Goal: Task Accomplishment & Management: Complete application form

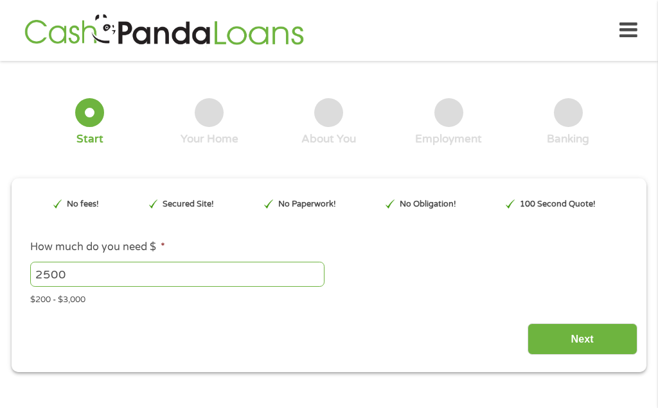
type input "EAIaIQobChMI5uq35vutjwMVV63uAR2LOCxkEAAYAyAAEgKGI_D_BwE"
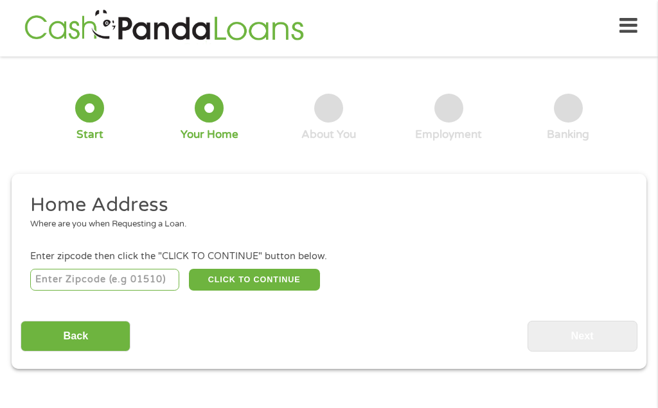
scroll to position [5, 0]
click at [74, 288] on input "number" at bounding box center [105, 280] width 150 height 22
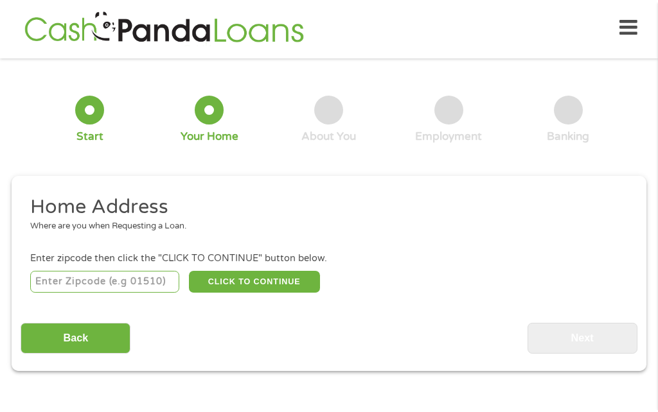
scroll to position [4, 0]
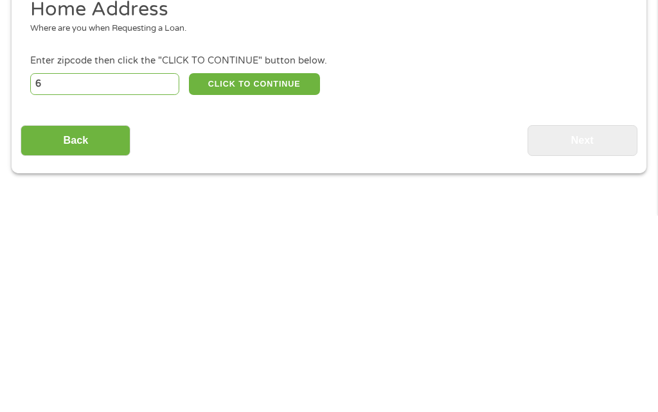
type input "66713"
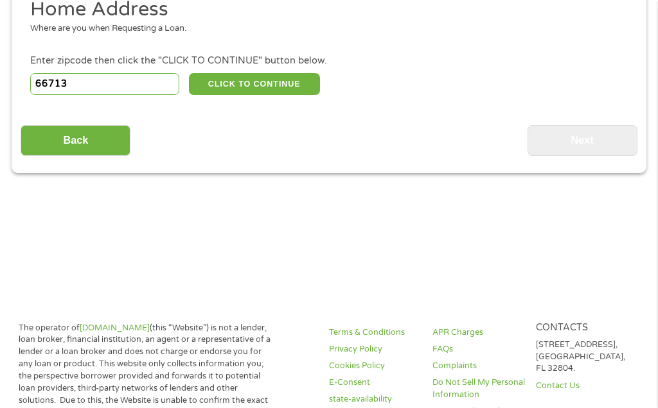
click at [292, 95] on button "CLICK TO CONTINUE" at bounding box center [254, 84] width 131 height 22
type input "66713"
type input "[PERSON_NAME][GEOGRAPHIC_DATA]"
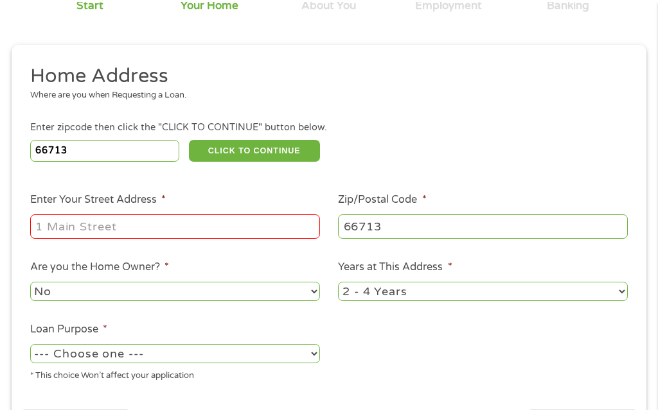
scroll to position [135, 0]
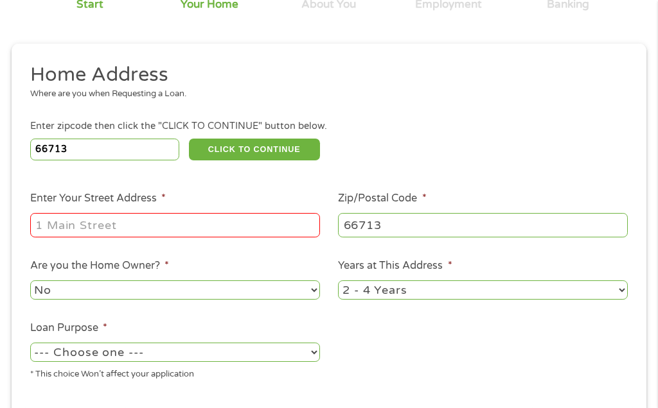
click at [64, 238] on input "Enter Your Street Address *" at bounding box center [175, 225] width 290 height 24
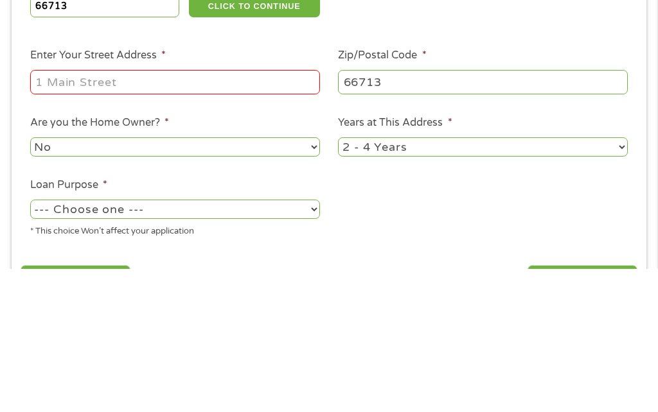
type input "605. W. 11th St."
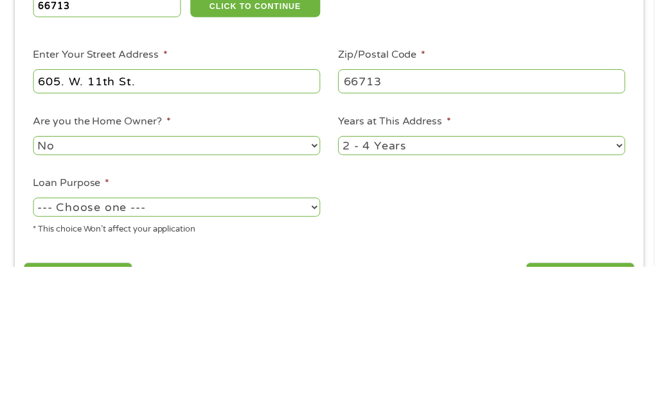
scroll to position [278, 0]
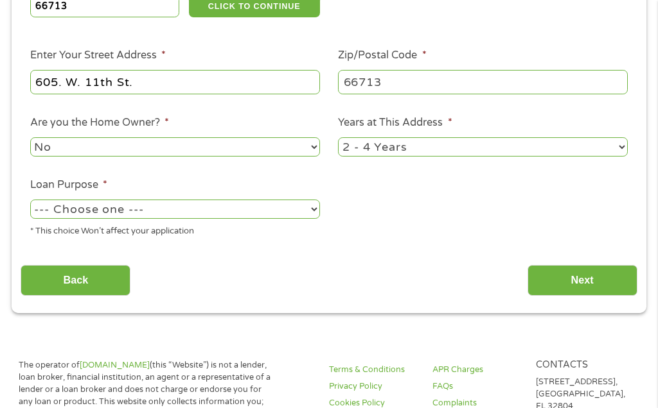
click at [308, 156] on select "No Yes" at bounding box center [175, 146] width 290 height 19
select select "yes"
click at [306, 218] on select "--- Choose one --- Pay Bills Debt Consolidation Home Improvement Major Purchase…" at bounding box center [175, 209] width 290 height 19
select select "carloan"
click at [620, 156] on select "1 Year or less 1 - 2 Years 2 - 4 Years Over 4 Years" at bounding box center [483, 146] width 290 height 19
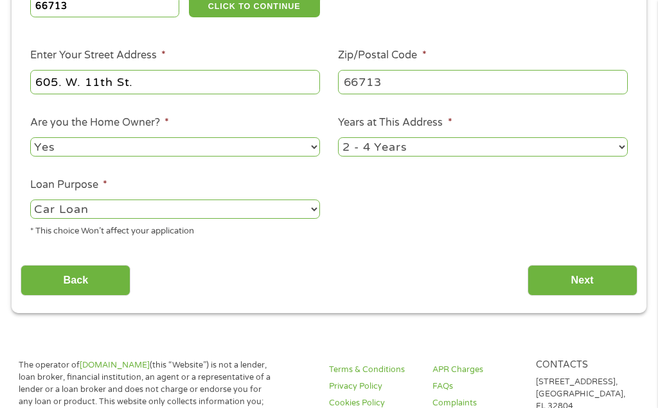
select select "60months"
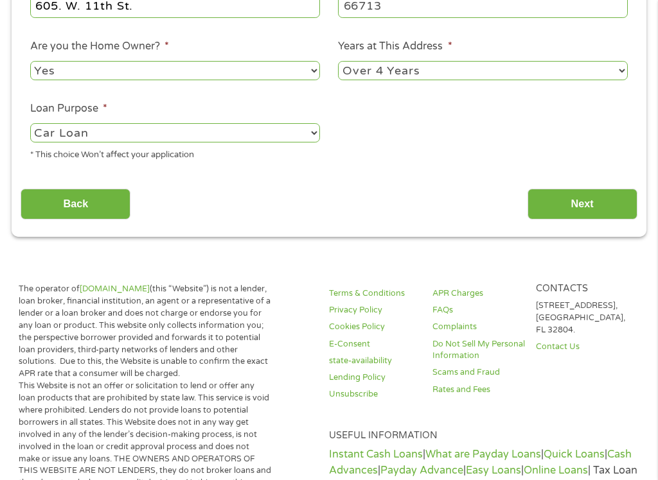
scroll to position [355, 0]
click at [589, 220] on input "Next" at bounding box center [582, 203] width 110 height 31
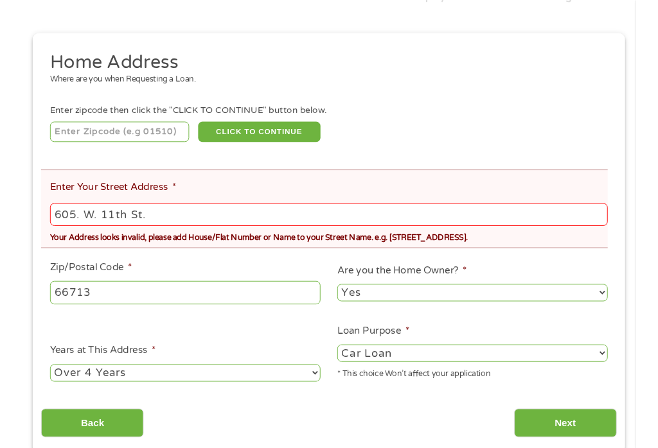
scroll to position [193, 0]
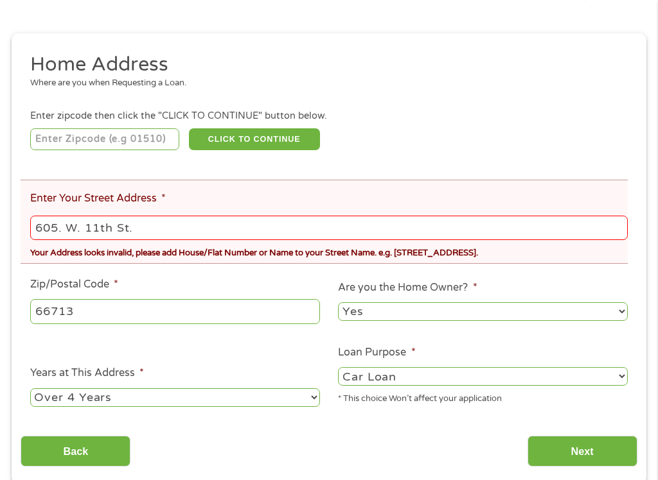
click at [68, 241] on input "605. W. 11th St." at bounding box center [328, 228] width 597 height 24
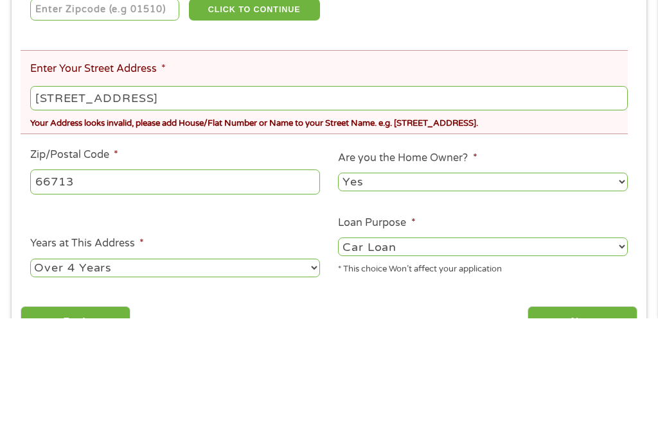
click at [170, 216] on input "[STREET_ADDRESS]" at bounding box center [328, 228] width 597 height 24
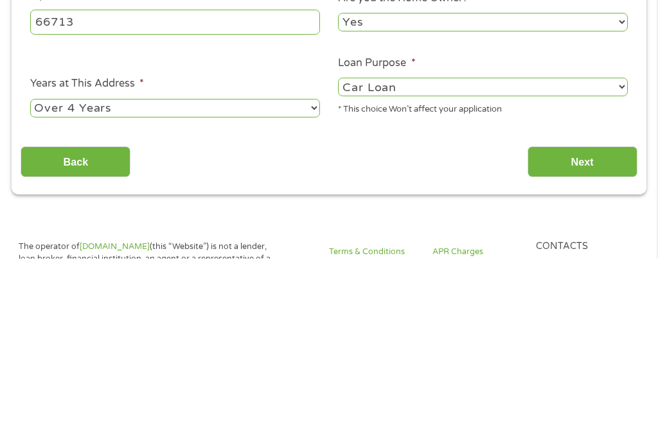
scroll to position [294, 0]
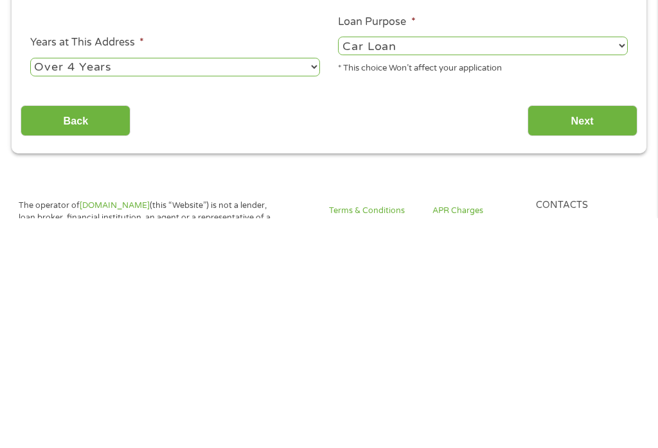
type input "[STREET_ADDRESS]"
click at [594, 335] on input "Next" at bounding box center [582, 350] width 110 height 31
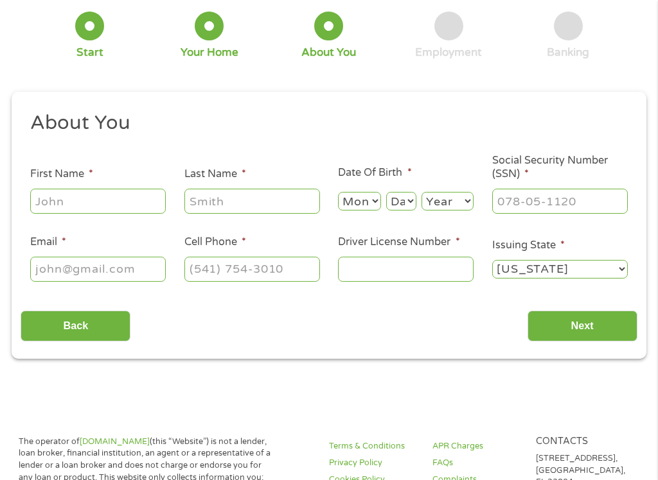
scroll to position [13, 0]
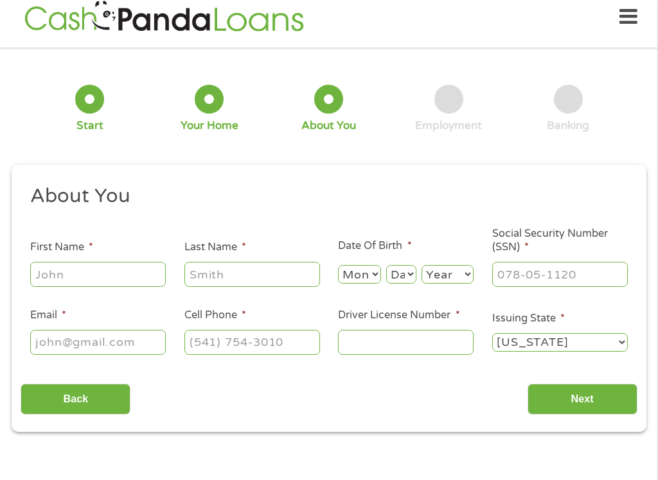
click at [59, 274] on input "First Name *" at bounding box center [97, 274] width 135 height 24
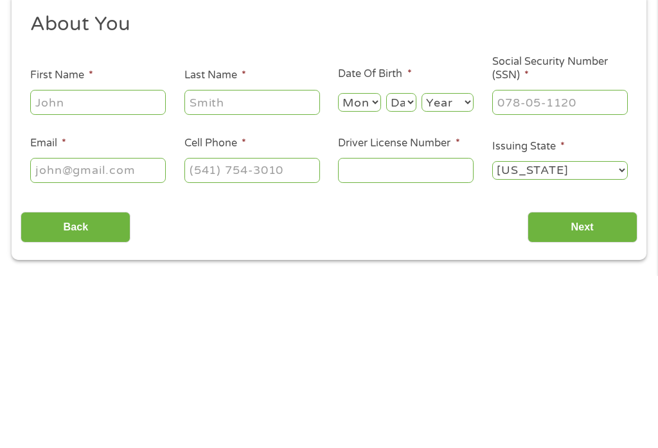
type input "[PERSON_NAME]"
type input "Black"
type input "[EMAIL_ADDRESS][DOMAIN_NAME]"
type input "[PHONE_NUMBER]"
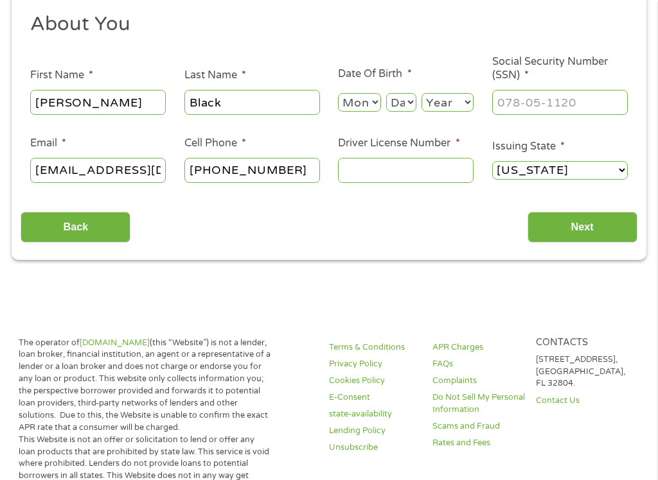
click at [409, 102] on select "Day 1 2 3 4 5 6 7 8 9 10 11 12 13 14 15 16 17 18 19 20 21 22 23 24 25 26 27 28 …" at bounding box center [401, 102] width 30 height 19
select select "2"
click at [409, 106] on select "Day 1 2 3 4 5 6 7 8 9 10 11 12 13 14 15 16 17 18 19 20 21 22 23 24 25 26 27 28 …" at bounding box center [401, 102] width 30 height 19
click at [461, 110] on select "Year [DATE] 2006 2005 2004 2003 2002 2001 2000 1999 1998 1997 1996 1995 1994 19…" at bounding box center [447, 102] width 52 height 19
select select "1943"
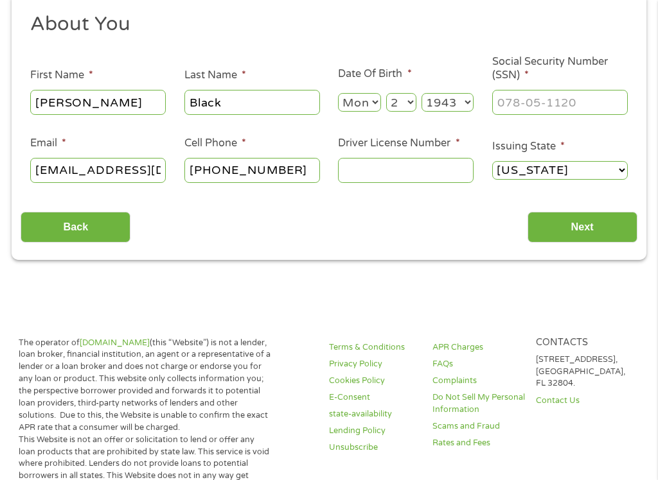
click at [519, 107] on input "Social Security Number (SSN) *" at bounding box center [559, 102] width 135 height 24
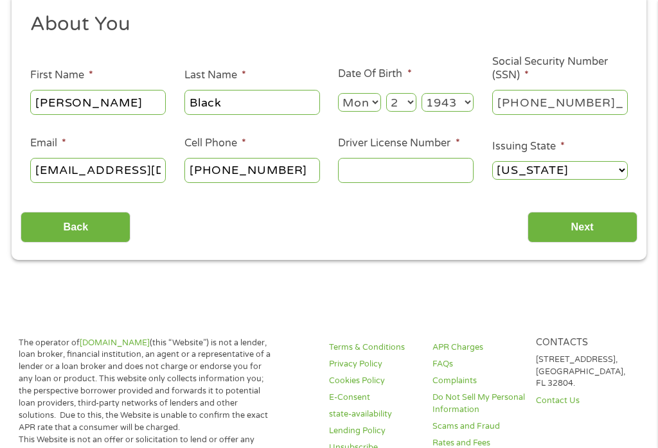
type input "489-46-6935"
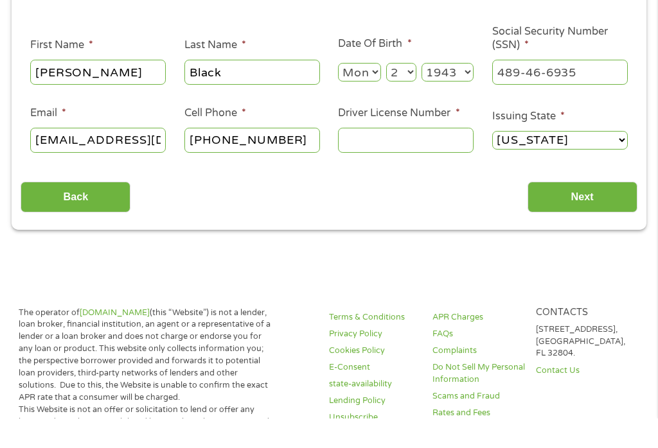
click at [360, 158] on input "Driver License Number *" at bounding box center [405, 170] width 135 height 24
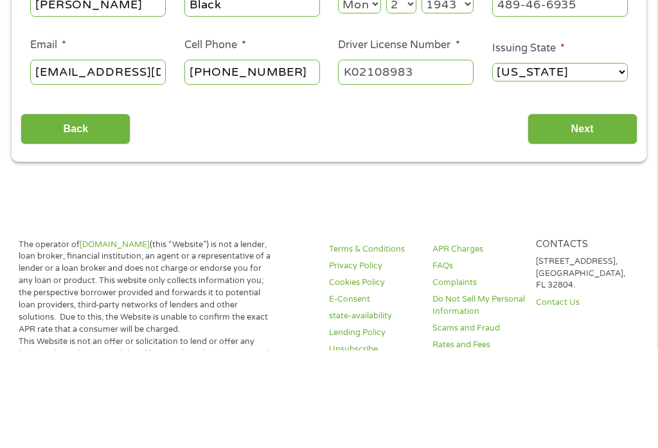
type input "K02108983"
click at [578, 212] on input "Next" at bounding box center [582, 227] width 110 height 31
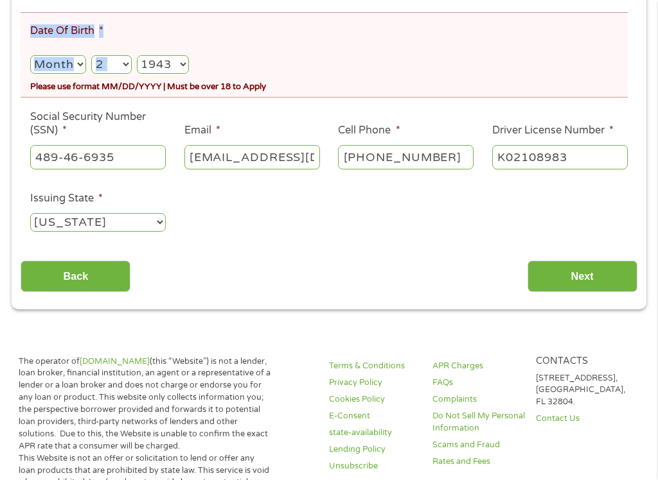
scroll to position [345, 0]
click at [595, 292] on input "Next" at bounding box center [582, 276] width 110 height 31
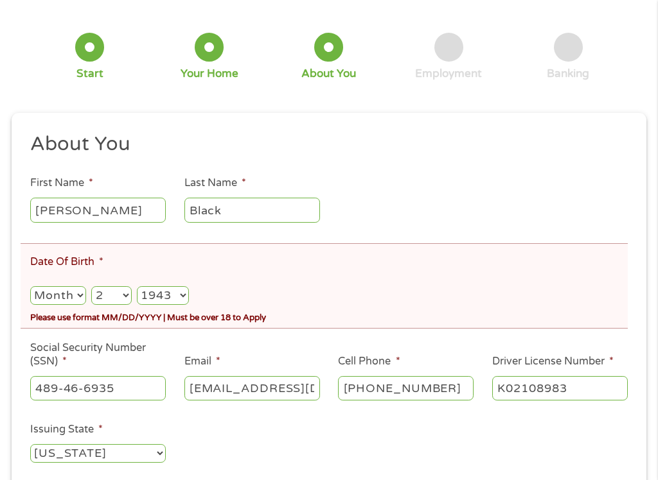
scroll to position [114, 0]
click at [86, 305] on select "Month 1 2 3 4 5 6 7 8 9 10 11 12" at bounding box center [58, 295] width 56 height 19
select select "5"
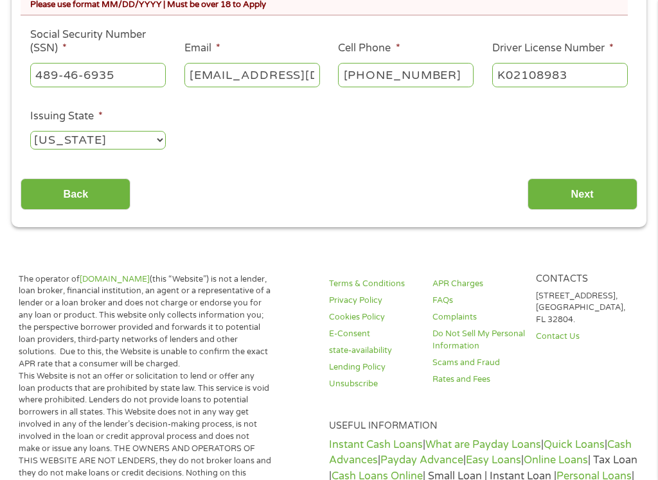
scroll to position [429, 0]
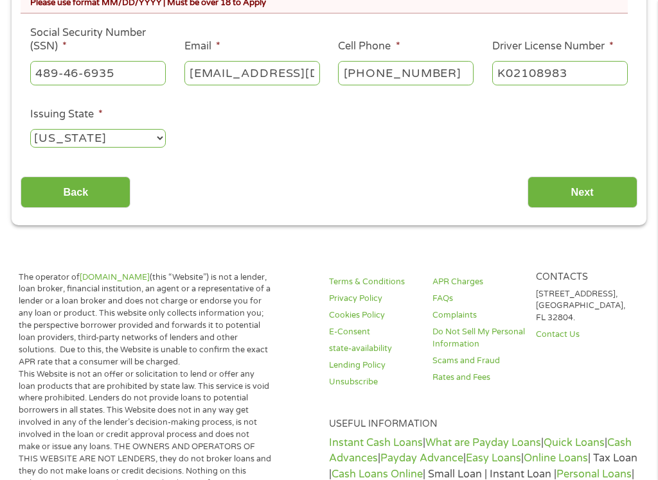
click at [601, 208] on input "Next" at bounding box center [582, 192] width 110 height 31
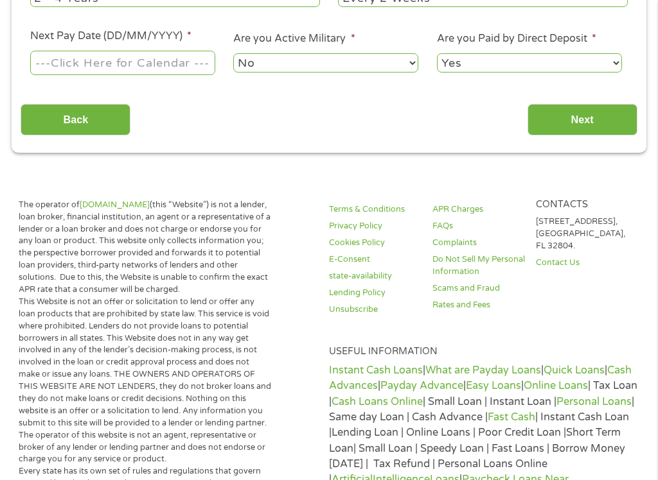
scroll to position [13, 0]
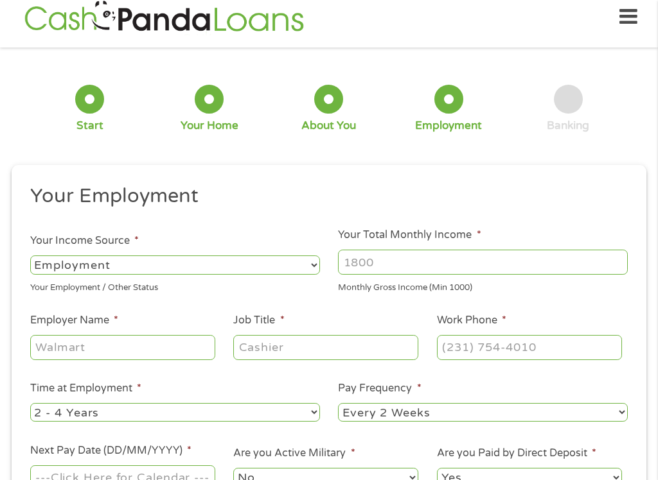
click at [315, 263] on select "--- Choose one --- Employment [DEMOGRAPHIC_DATA] Benefits" at bounding box center [175, 265] width 290 height 19
click at [313, 263] on select "--- Choose one --- Employment [DEMOGRAPHIC_DATA] Benefits" at bounding box center [175, 265] width 290 height 19
select select "fullTime"
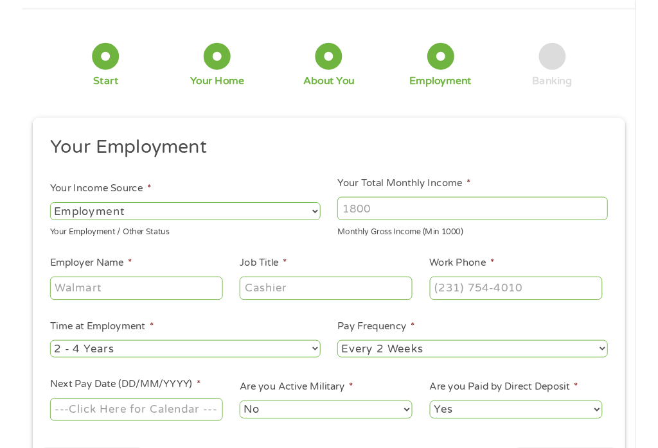
scroll to position [53, 0]
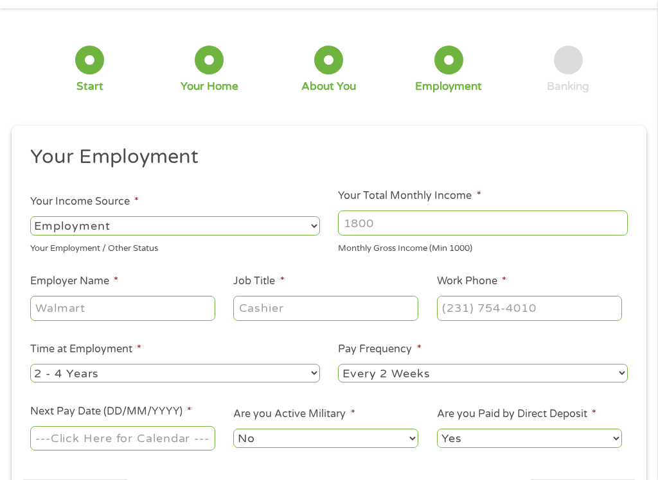
click at [385, 226] on input "Your Total Monthly Income *" at bounding box center [483, 223] width 290 height 24
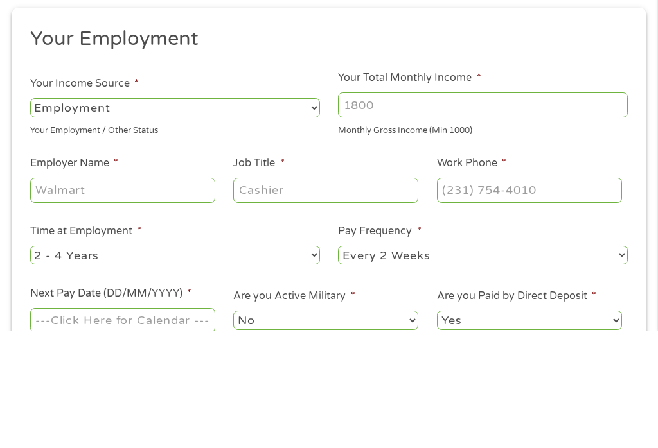
type input "1"
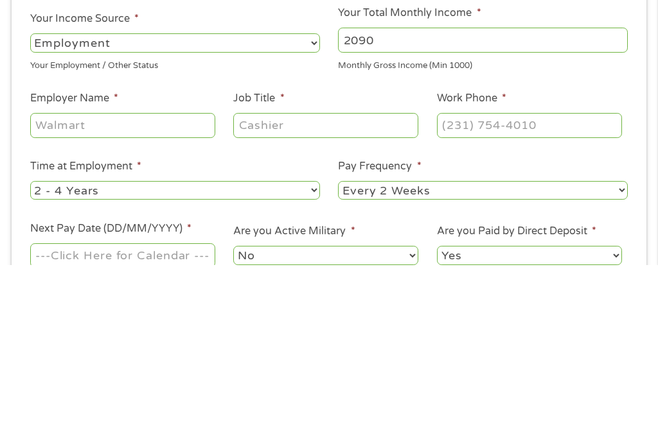
type input "2090"
click at [130, 296] on input "Employer Name *" at bounding box center [122, 308] width 185 height 24
type input "Social Security"
click at [295, 296] on input "Job Title *" at bounding box center [325, 308] width 185 height 24
type input "Nurse-Asst."
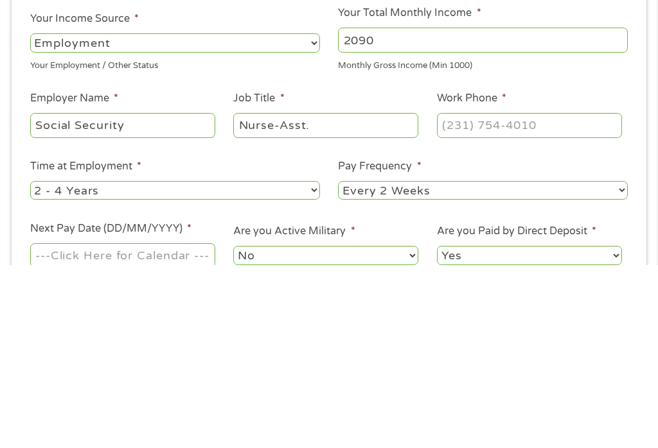
click at [482, 296] on input "Work Phone *" at bounding box center [529, 308] width 185 height 24
type input "[PHONE_NUMBER]"
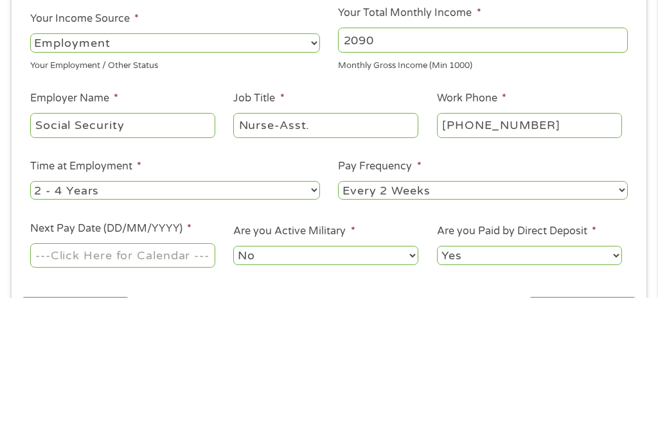
scroll to position [85, 0]
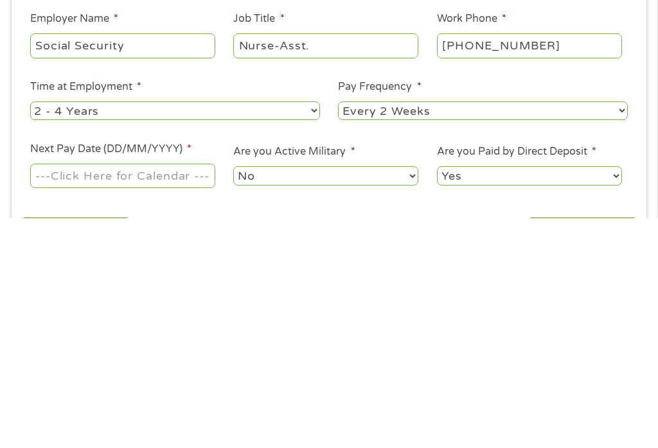
click at [620, 331] on select "--- Choose one --- Every 2 Weeks Every Week Monthly Semi-Monthly" at bounding box center [483, 340] width 290 height 19
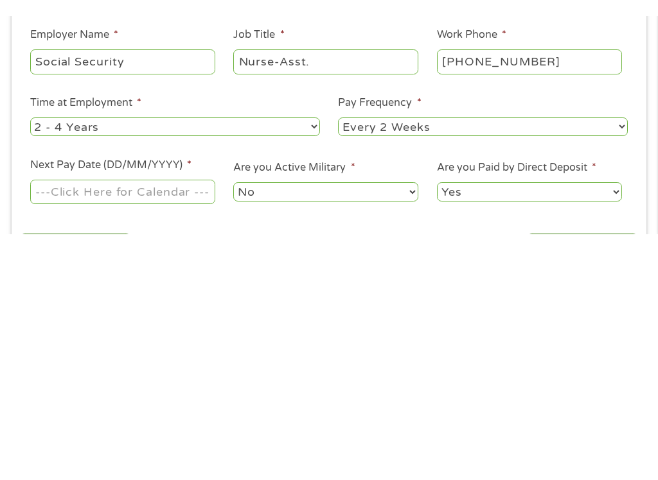
scroll to position [315, 0]
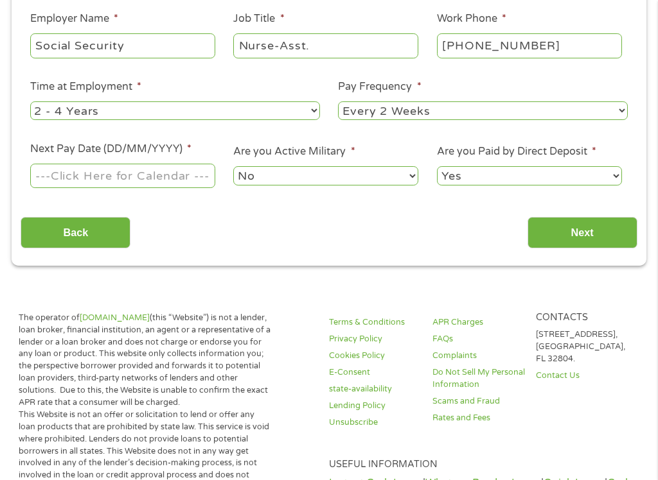
select select "monthly"
click at [313, 120] on select "--- Choose one --- 1 Year or less 1 - 2 Years 2 - 4 Years Over 4 Years" at bounding box center [175, 110] width 290 height 19
select select "60months"
click at [193, 188] on input "Next Pay Date (DD/MM/YYYY) *" at bounding box center [122, 176] width 185 height 24
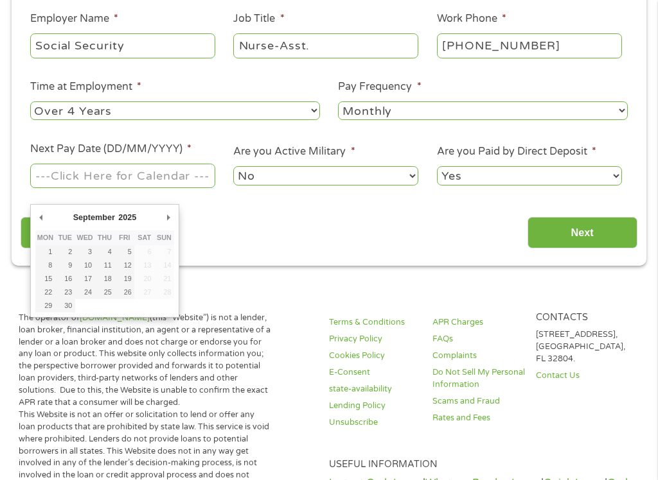
type input "[DATE]"
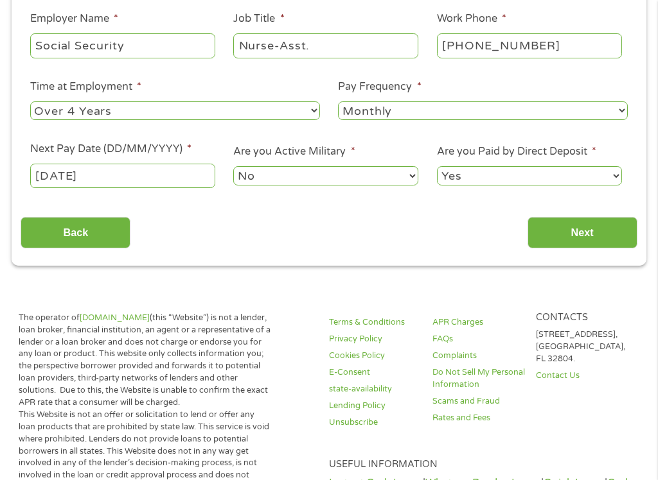
click at [409, 185] on select "No Yes" at bounding box center [325, 175] width 185 height 19
click at [579, 248] on input "Next" at bounding box center [582, 232] width 110 height 31
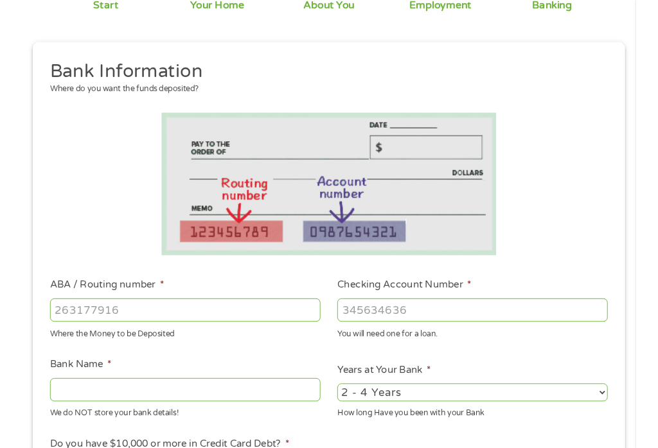
scroll to position [134, 0]
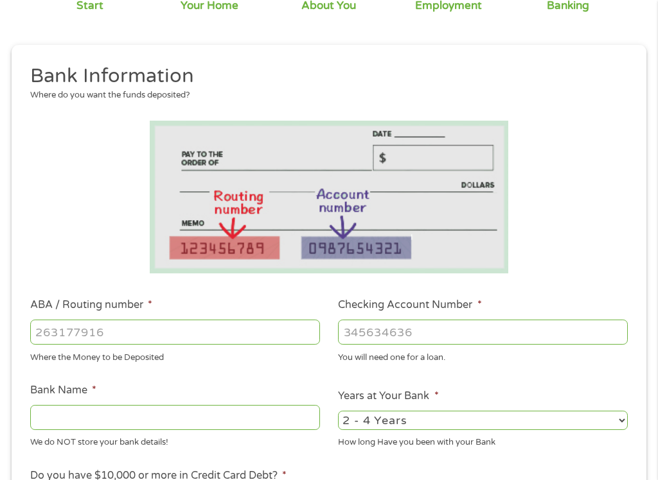
click at [55, 342] on input "ABA / Routing number *" at bounding box center [175, 332] width 290 height 24
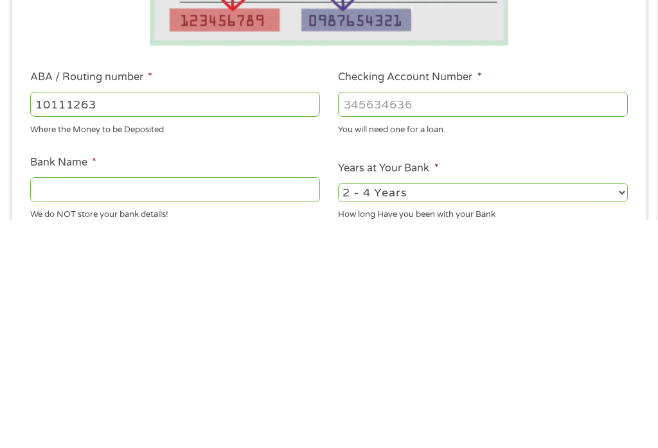
type input "101112635"
type input "AMERICAN BANK"
type input "101112635"
click at [360, 320] on input "Checking Account Number *" at bounding box center [483, 332] width 290 height 24
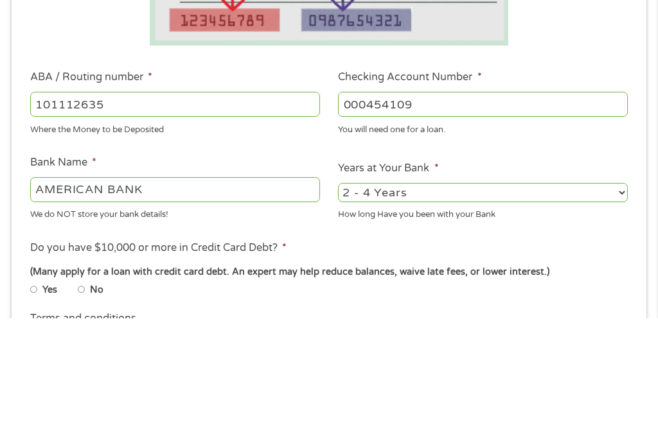
scroll to position [234, 0]
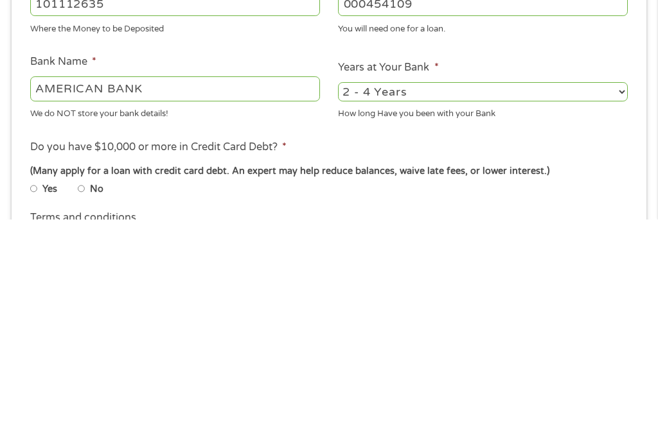
type input "000454109"
click at [620, 311] on select "2 - 4 Years 6 - 12 Months 1 - 2 Years Over 4 Years" at bounding box center [483, 320] width 290 height 19
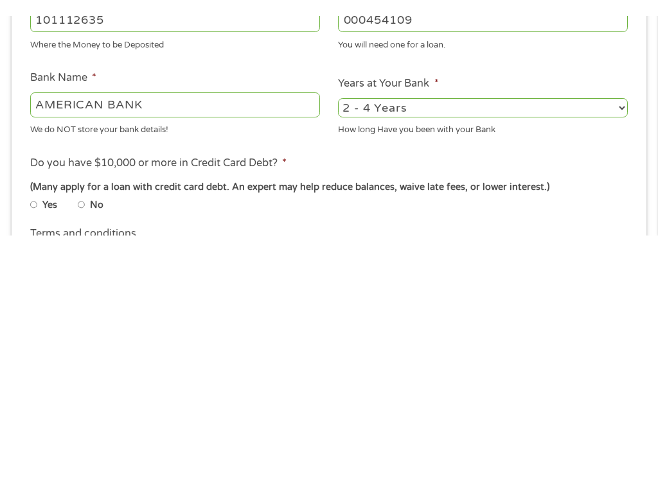
scroll to position [462, 0]
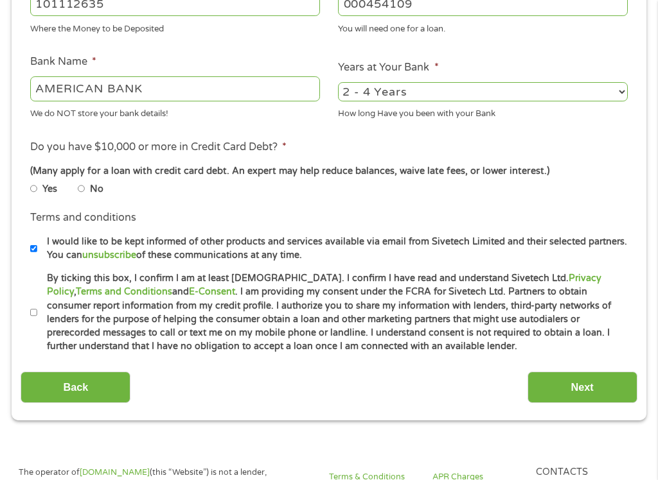
select select "60months"
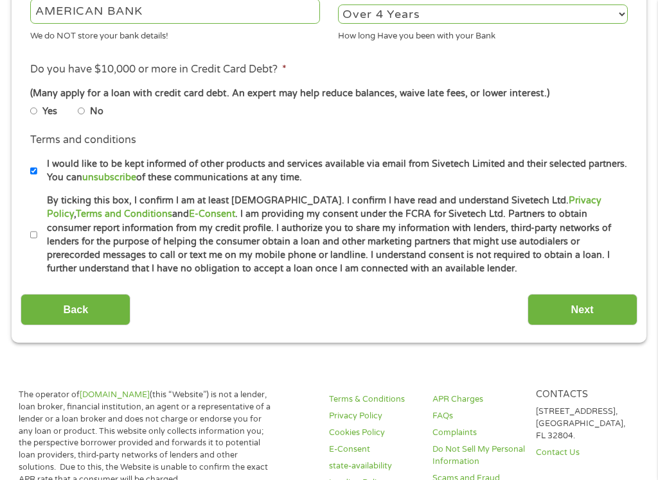
scroll to position [540, 0]
click at [85, 115] on input "No" at bounding box center [82, 111] width 8 height 8
radio input "true"
click at [45, 276] on label "By ticking this box, I confirm I am at least [DEMOGRAPHIC_DATA]. I confirm I ha…" at bounding box center [334, 235] width 595 height 82
click at [38, 239] on input "By ticking this box, I confirm I am at least [DEMOGRAPHIC_DATA]. I confirm I ha…" at bounding box center [34, 235] width 8 height 8
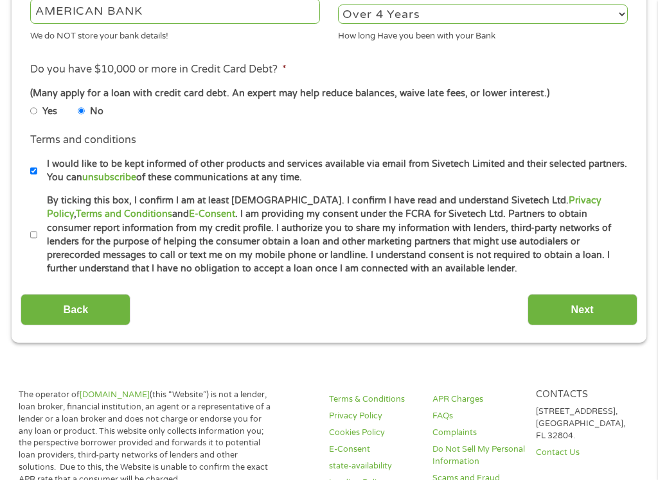
checkbox input "true"
click at [589, 326] on input "Next" at bounding box center [582, 309] width 110 height 31
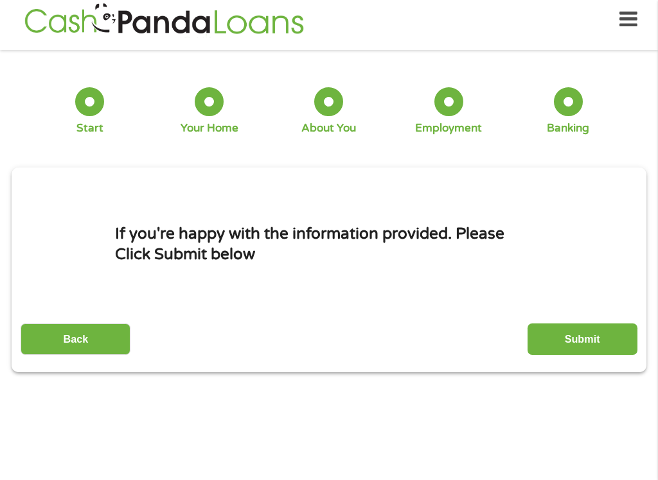
scroll to position [7, 0]
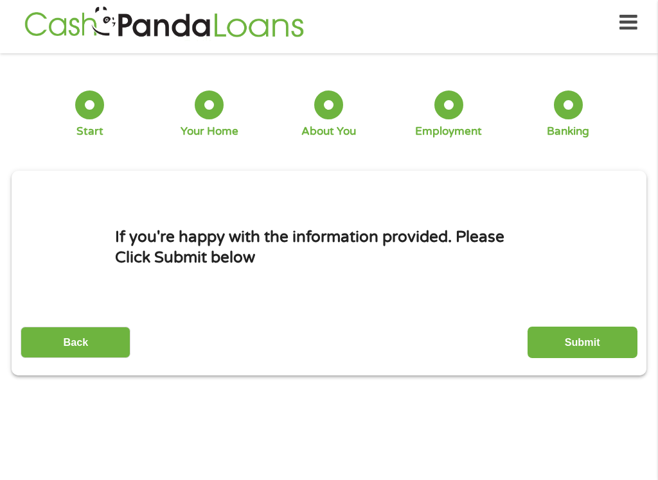
click at [574, 103] on div at bounding box center [567, 105] width 29 height 29
click at [568, 125] on div "Banking" at bounding box center [567, 132] width 42 height 14
click at [87, 359] on input "Back" at bounding box center [76, 342] width 110 height 31
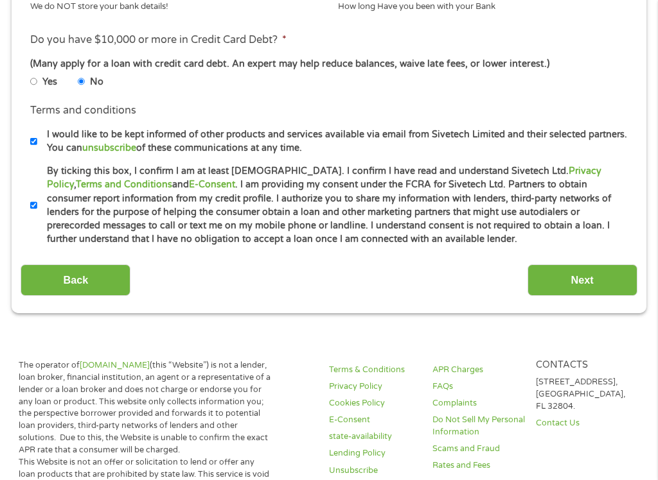
scroll to position [570, 0]
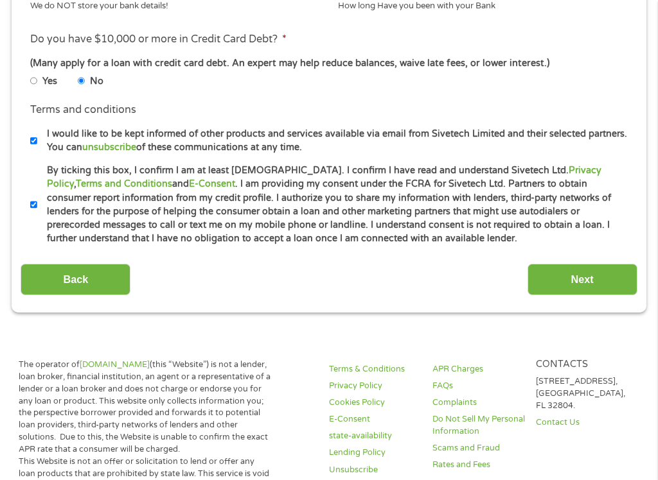
click at [597, 295] on input "Next" at bounding box center [582, 279] width 110 height 31
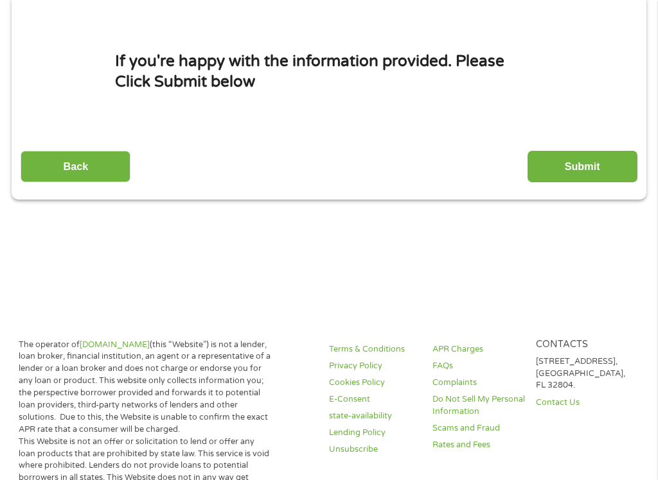
scroll to position [13, 0]
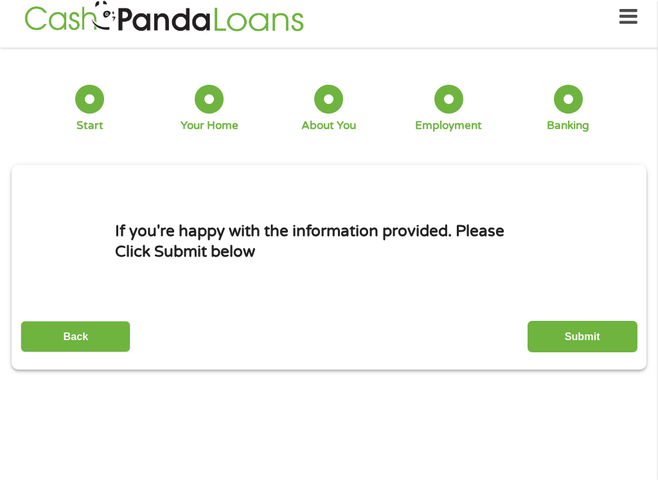
click at [593, 351] on input "Submit" at bounding box center [582, 336] width 110 height 31
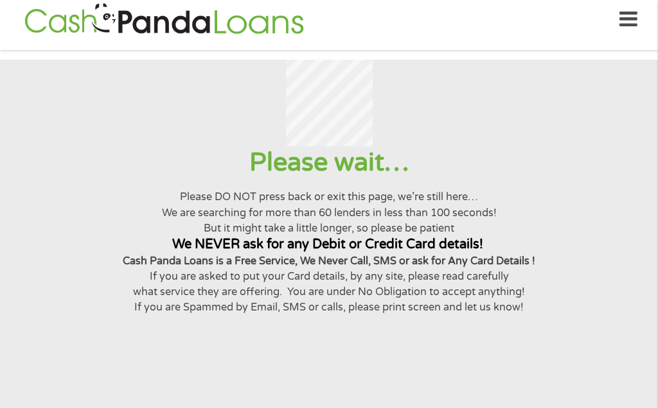
scroll to position [0, 0]
